Goal: Check status: Check status

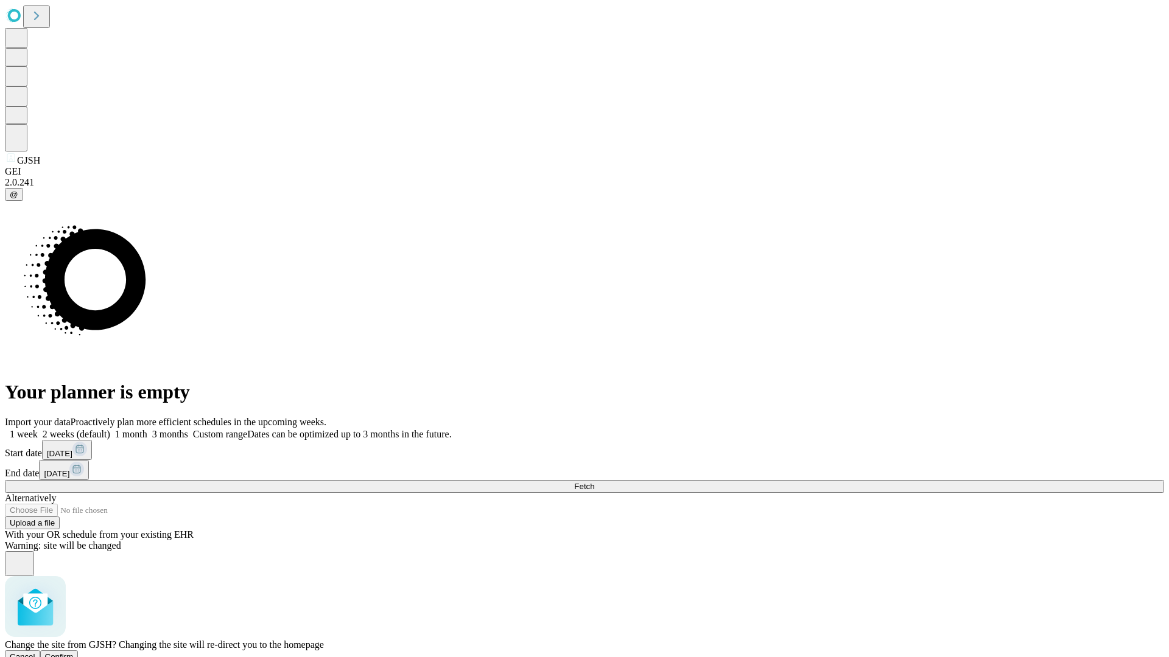
click at [74, 652] on span "Confirm" at bounding box center [59, 656] width 29 height 9
click at [38, 429] on label "1 week" at bounding box center [21, 434] width 33 height 10
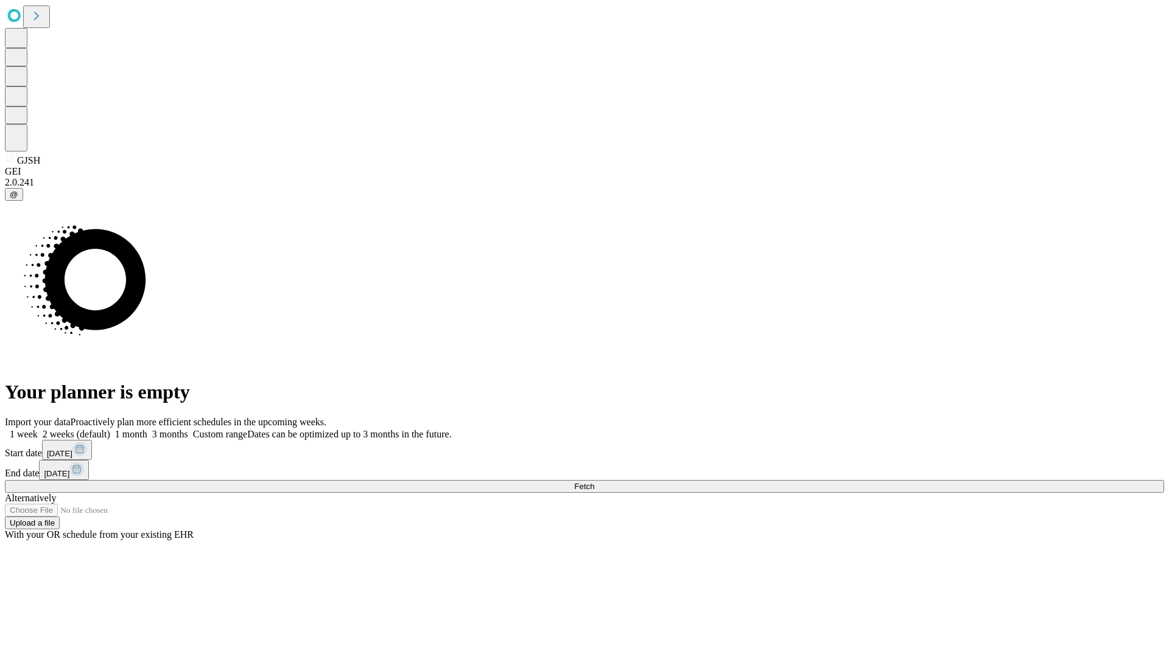
click at [594, 482] on span "Fetch" at bounding box center [584, 486] width 20 height 9
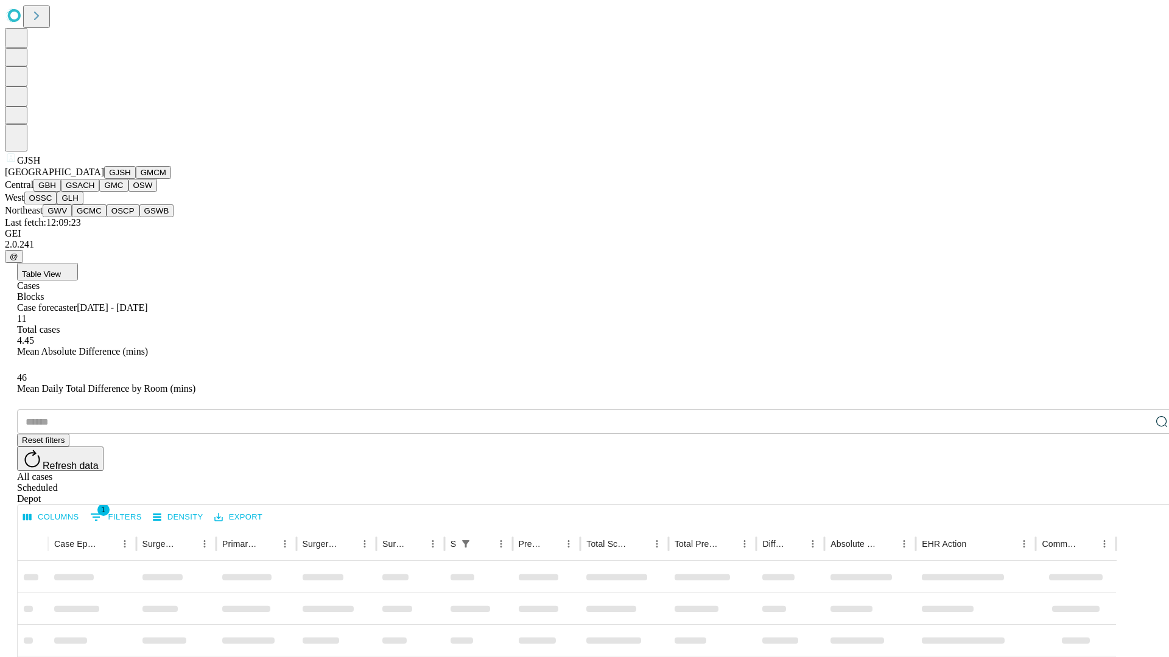
click at [136, 179] on button "GMCM" at bounding box center [153, 172] width 35 height 13
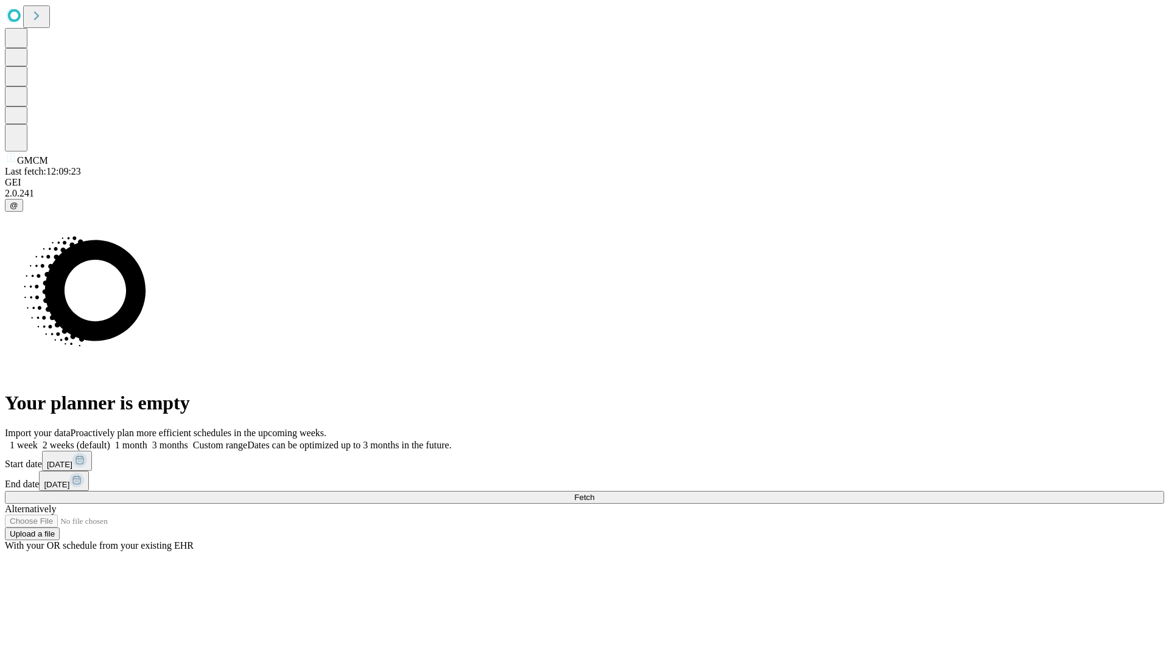
click at [38, 440] on label "1 week" at bounding box center [21, 445] width 33 height 10
click at [594, 493] on span "Fetch" at bounding box center [584, 497] width 20 height 9
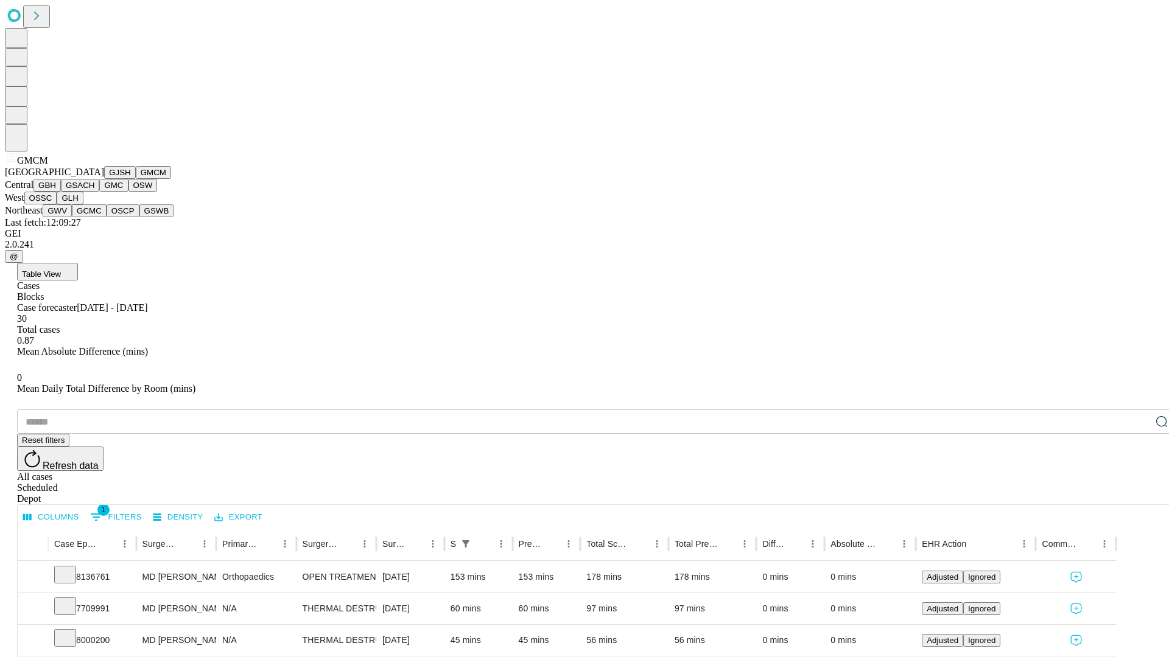
click at [61, 192] on button "GBH" at bounding box center [46, 185] width 27 height 13
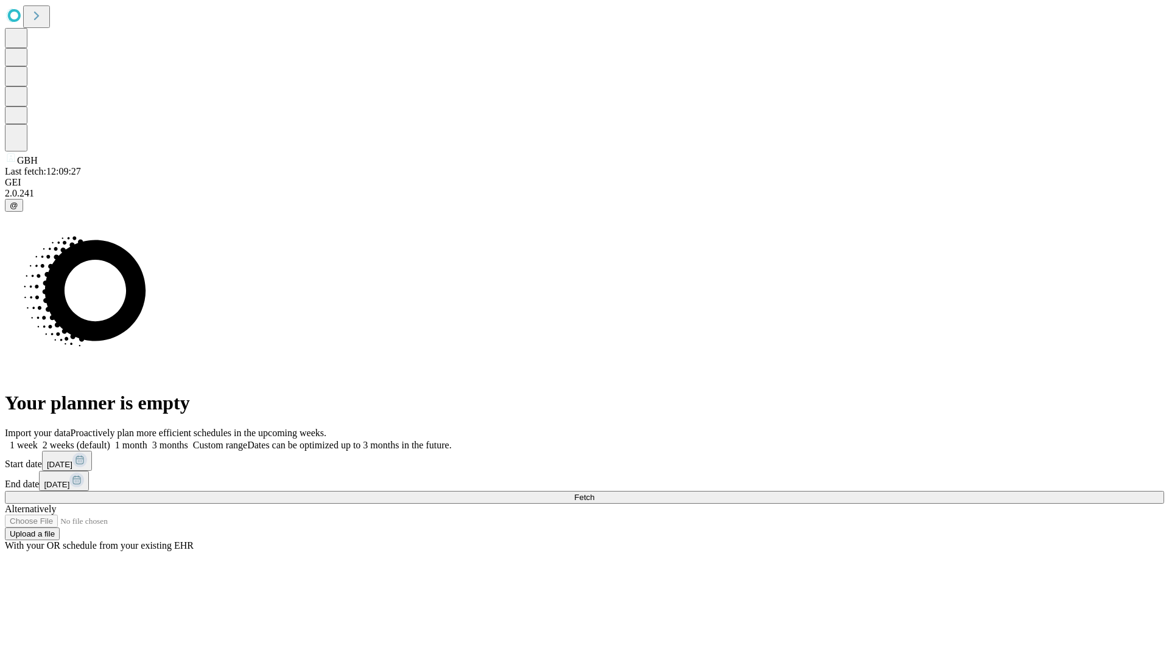
click at [38, 440] on label "1 week" at bounding box center [21, 445] width 33 height 10
click at [594, 493] on span "Fetch" at bounding box center [584, 497] width 20 height 9
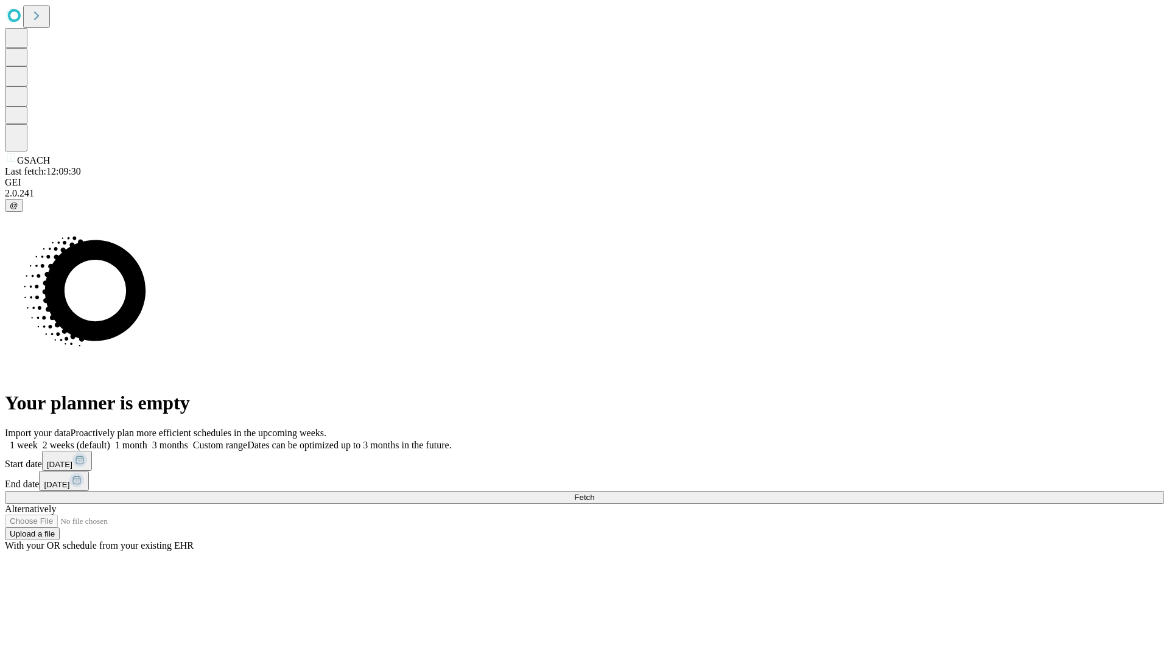
click at [38, 440] on label "1 week" at bounding box center [21, 445] width 33 height 10
click at [594, 493] on span "Fetch" at bounding box center [584, 497] width 20 height 9
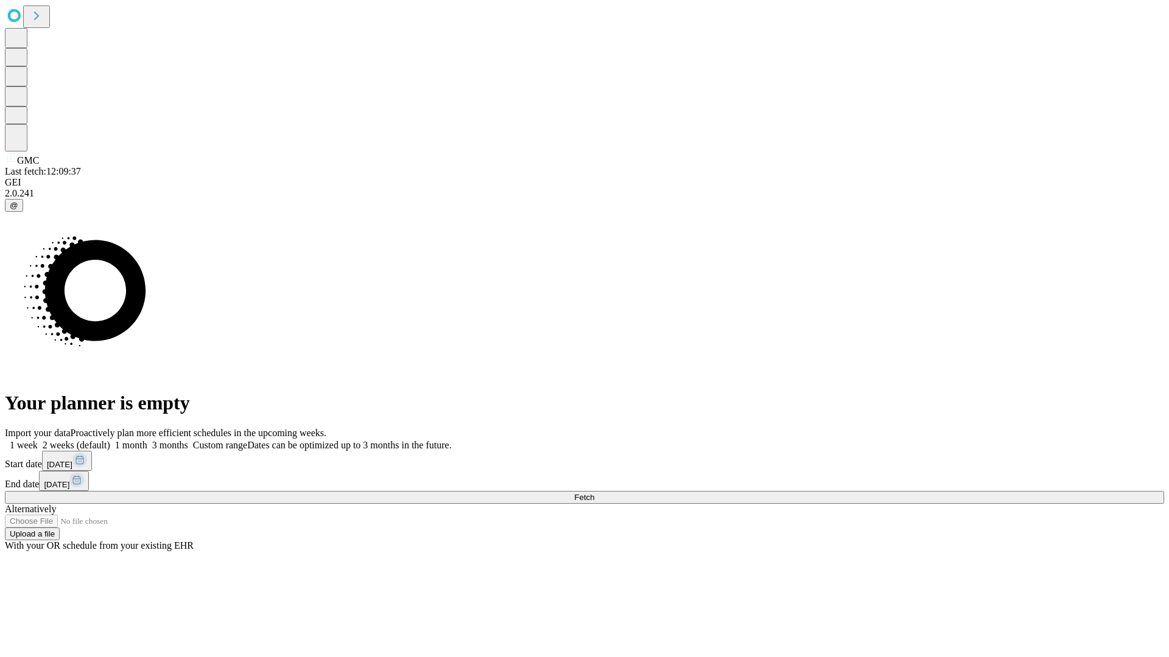
click at [594, 493] on span "Fetch" at bounding box center [584, 497] width 20 height 9
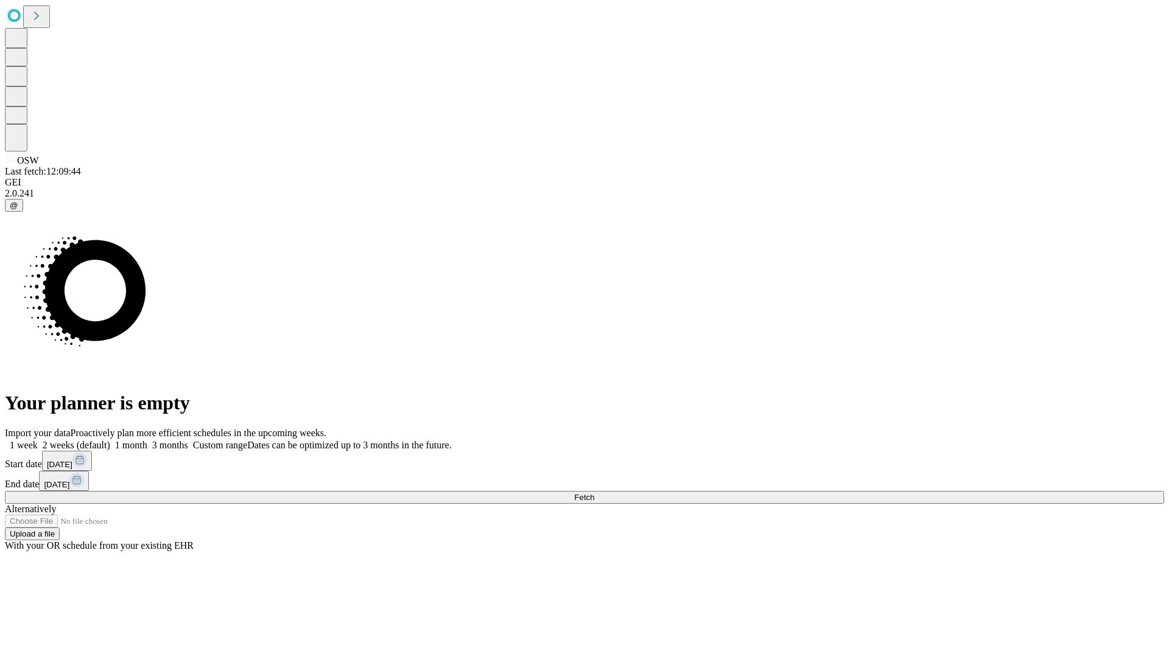
click at [38, 440] on label "1 week" at bounding box center [21, 445] width 33 height 10
click at [594, 493] on span "Fetch" at bounding box center [584, 497] width 20 height 9
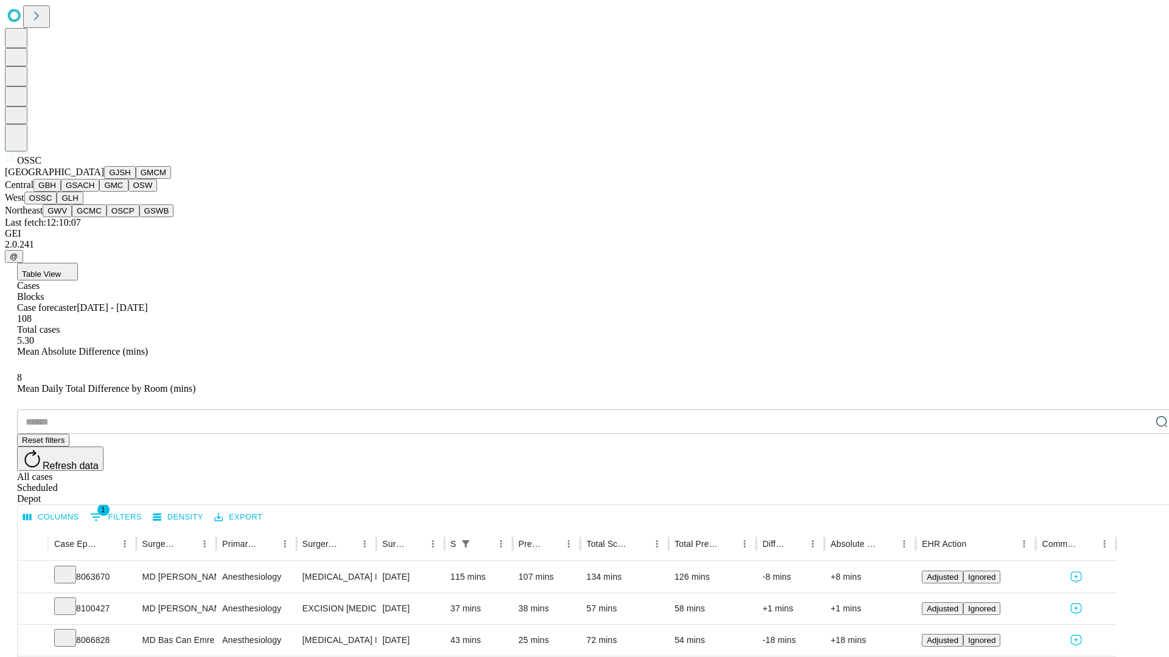
click at [83, 204] on button "GLH" at bounding box center [70, 198] width 26 height 13
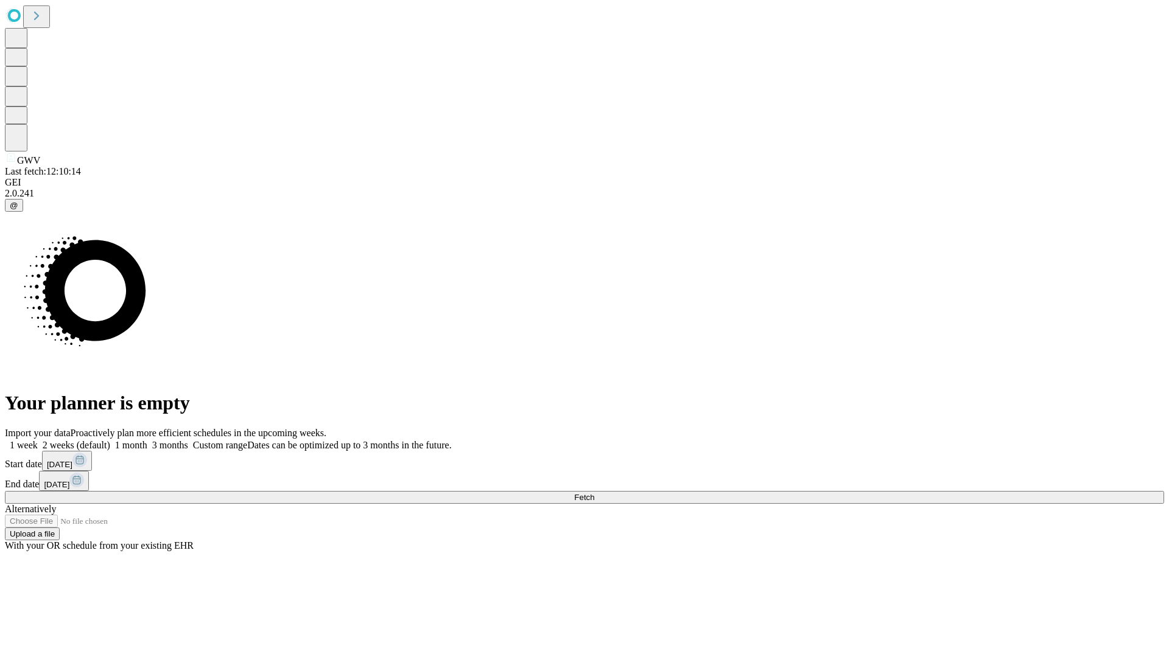
click at [38, 440] on label "1 week" at bounding box center [21, 445] width 33 height 10
click at [594, 493] on span "Fetch" at bounding box center [584, 497] width 20 height 9
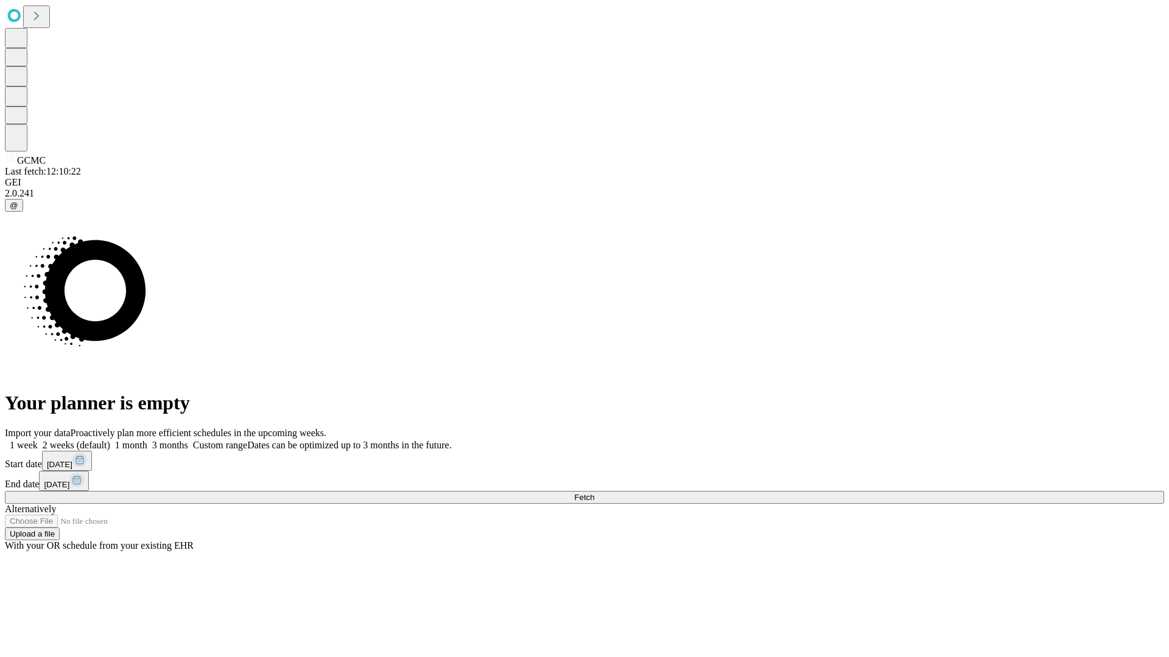
click at [38, 440] on label "1 week" at bounding box center [21, 445] width 33 height 10
click at [594, 493] on span "Fetch" at bounding box center [584, 497] width 20 height 9
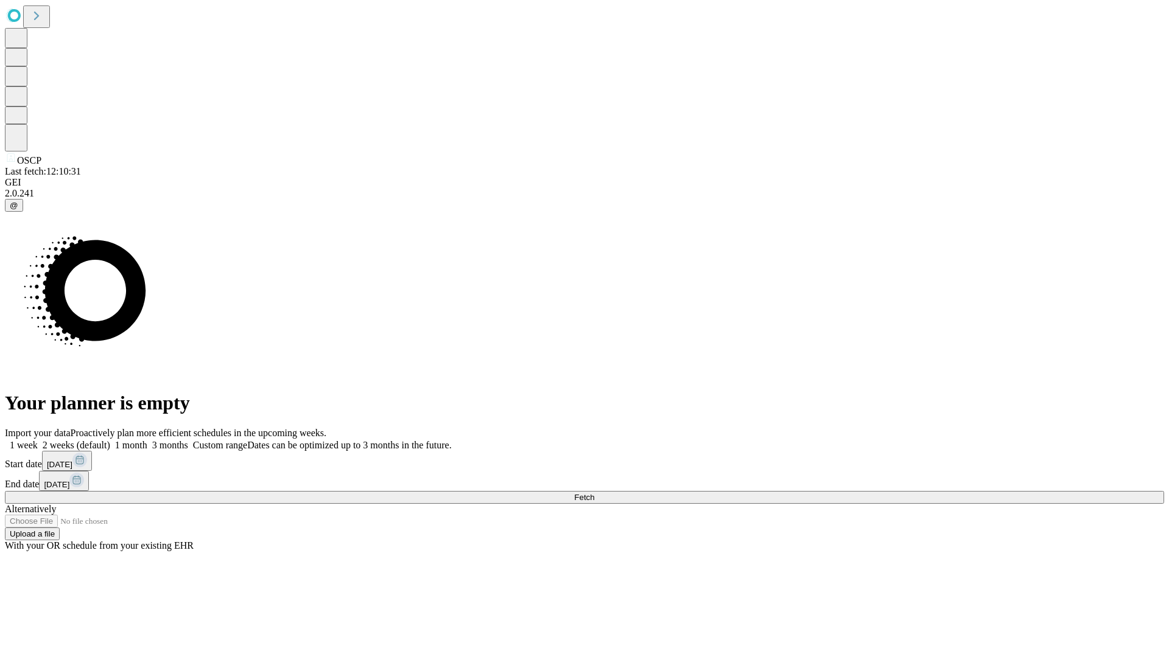
click at [38, 440] on label "1 week" at bounding box center [21, 445] width 33 height 10
click at [594, 493] on span "Fetch" at bounding box center [584, 497] width 20 height 9
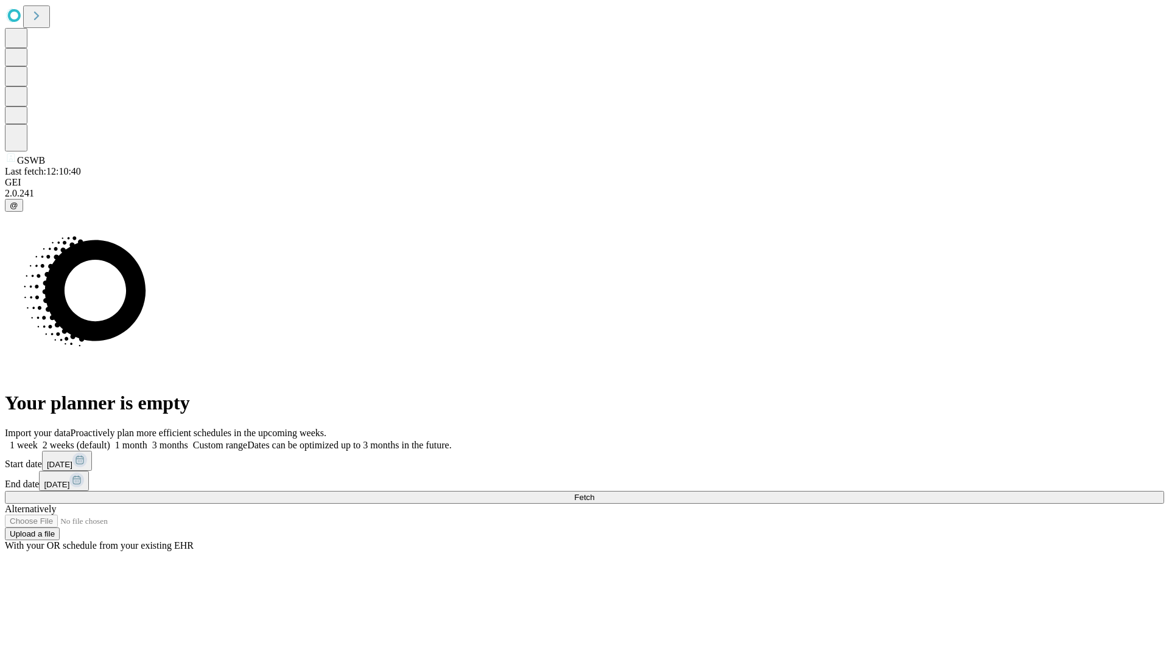
click at [38, 440] on label "1 week" at bounding box center [21, 445] width 33 height 10
click at [594, 493] on span "Fetch" at bounding box center [584, 497] width 20 height 9
